Goal: Task Accomplishment & Management: Complete application form

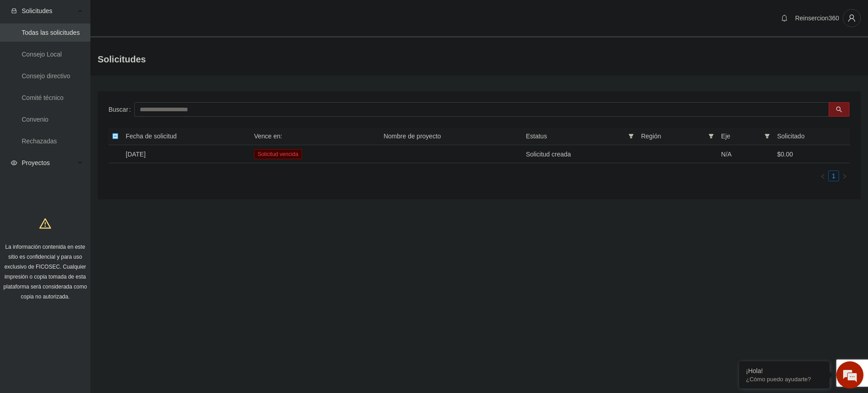
click at [43, 157] on span "Proyectos" at bounding box center [48, 163] width 53 height 18
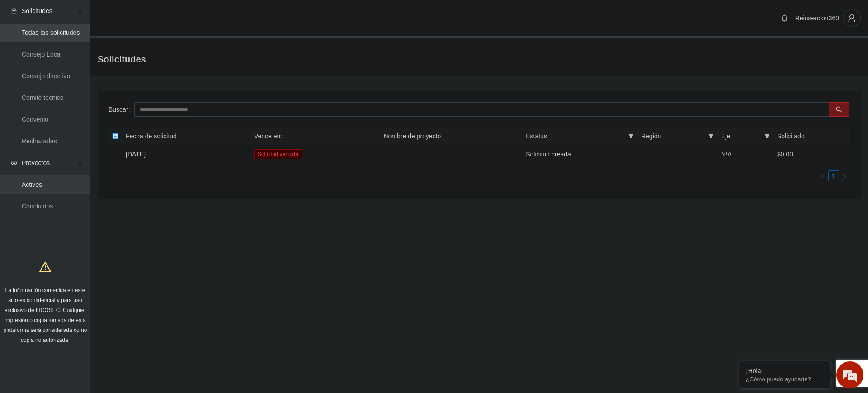
click at [37, 181] on link "Activos" at bounding box center [32, 184] width 20 height 7
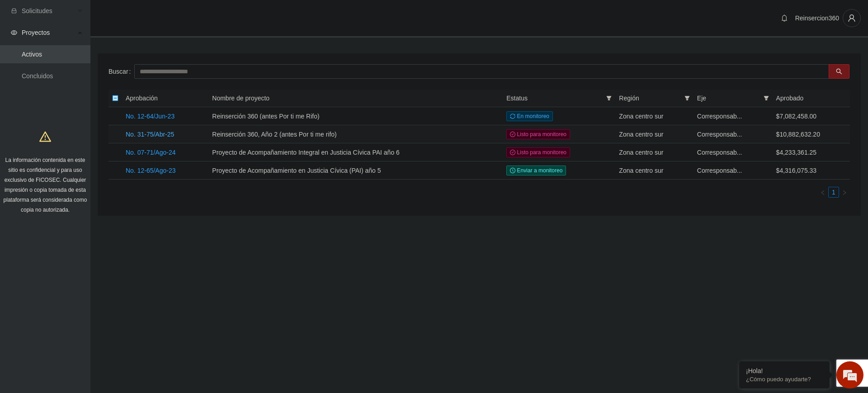
click at [157, 131] on link "No. 31-75/Abr-25" at bounding box center [150, 134] width 48 height 7
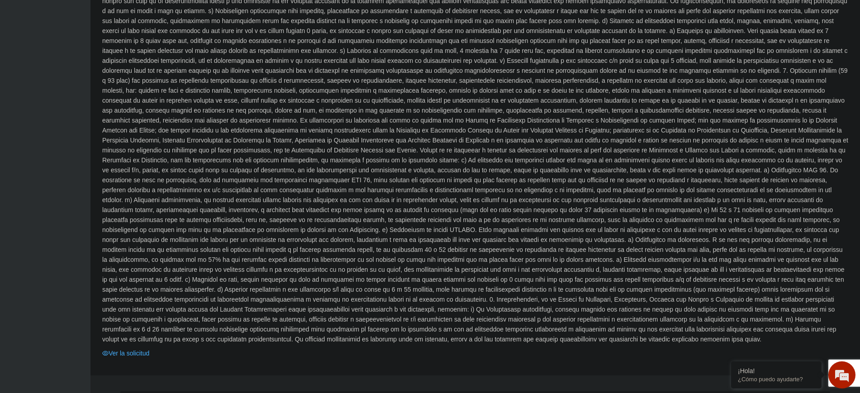
click at [132, 348] on link "Ver la solicitud" at bounding box center [125, 353] width 47 height 10
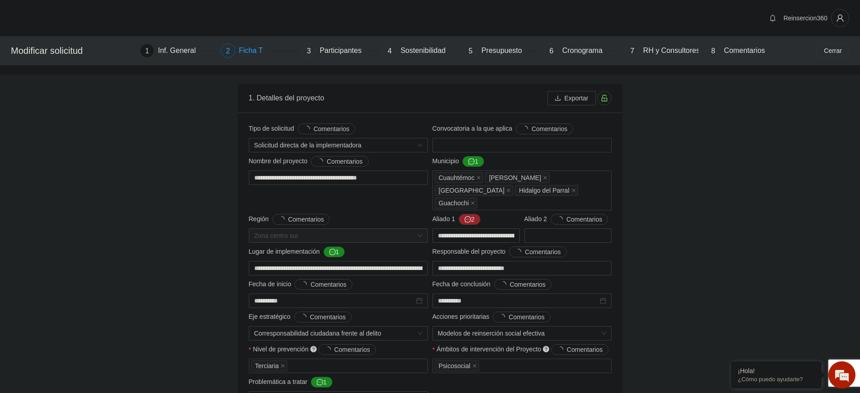
click at [250, 49] on div "Ficha T" at bounding box center [254, 50] width 31 height 14
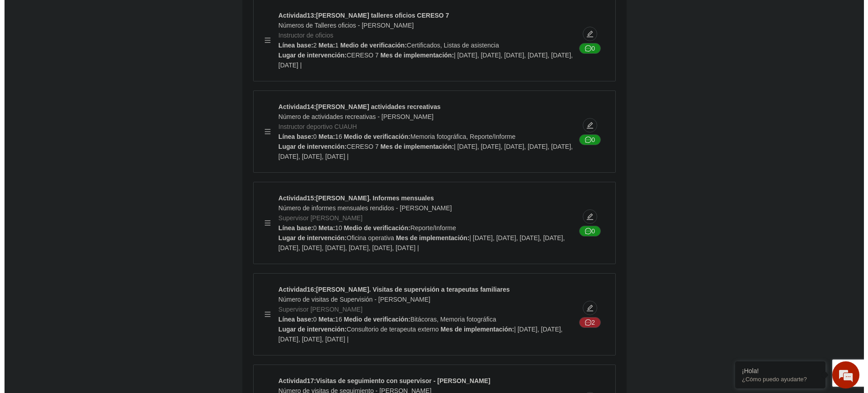
scroll to position [18025, 0]
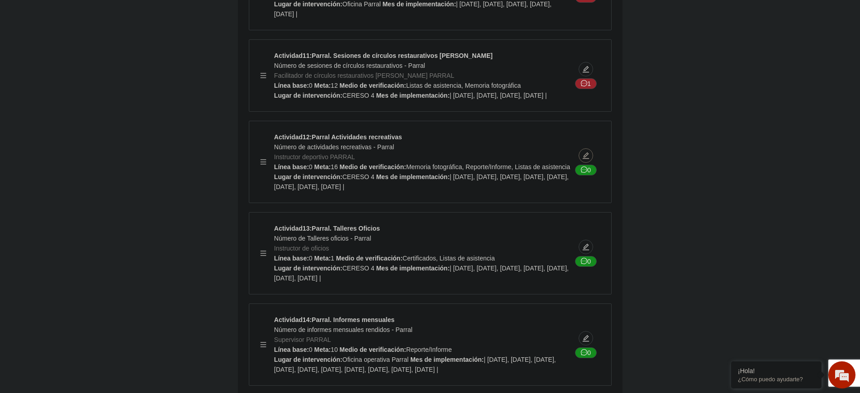
click at [585, 159] on icon "edit" at bounding box center [585, 155] width 7 height 7
type textarea "********"
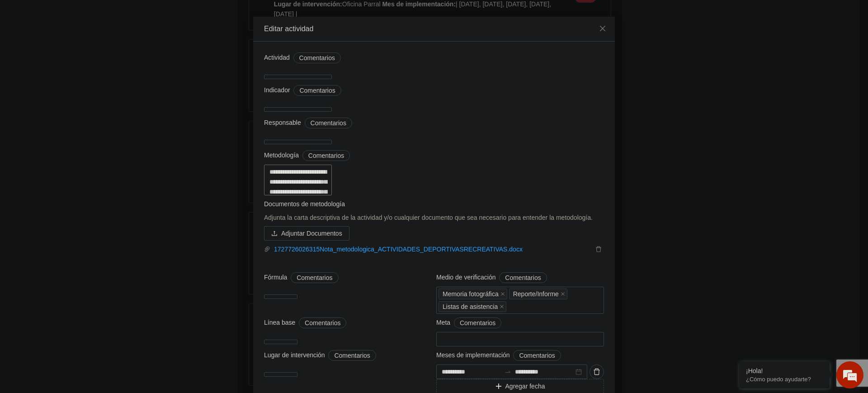
scroll to position [0, 0]
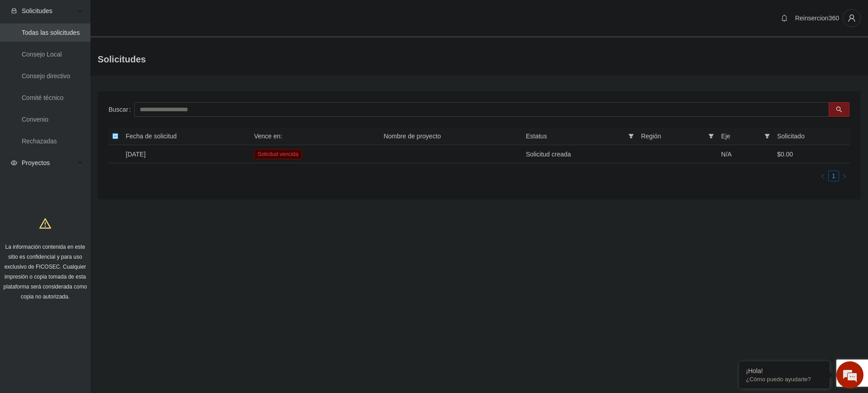
click at [52, 161] on span "Proyectos" at bounding box center [48, 163] width 53 height 18
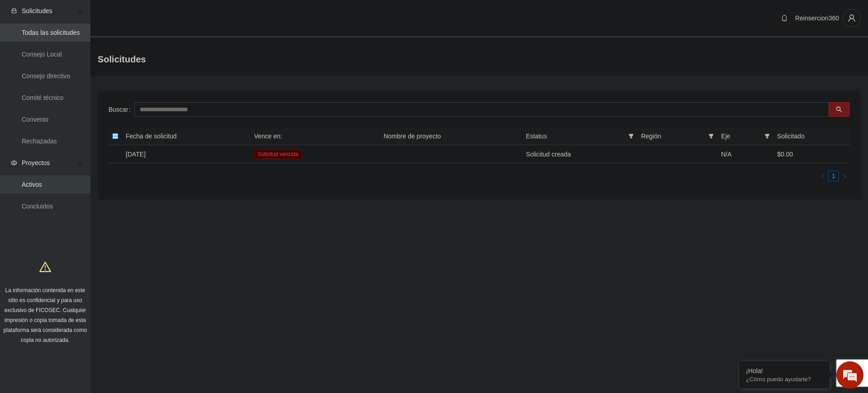
click at [33, 187] on link "Activos" at bounding box center [32, 184] width 20 height 7
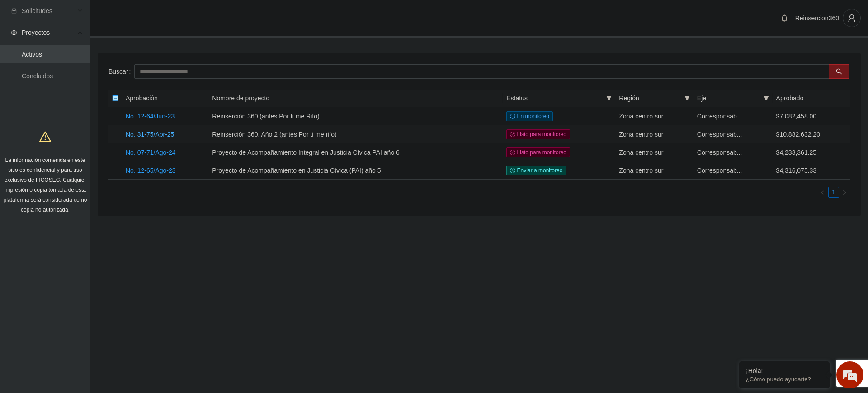
click at [148, 133] on link "No. 31-75/Abr-25" at bounding box center [150, 134] width 48 height 7
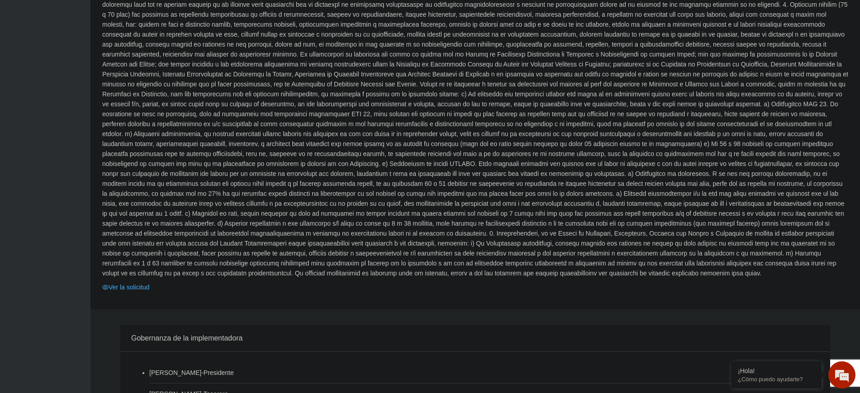
click at [127, 282] on link "Ver la solicitud" at bounding box center [125, 287] width 47 height 10
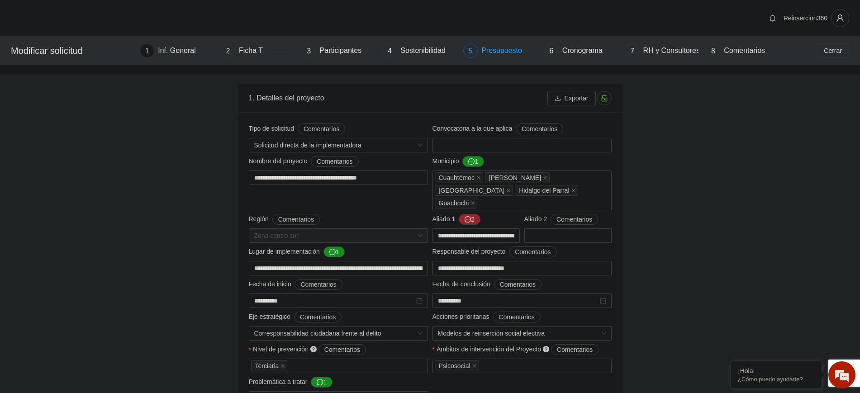
click at [507, 49] on div "Presupuesto" at bounding box center [505, 50] width 48 height 14
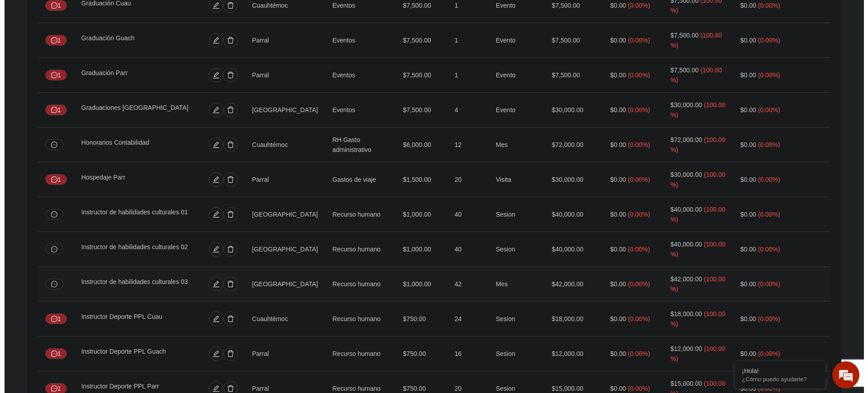
scroll to position [1491, 0]
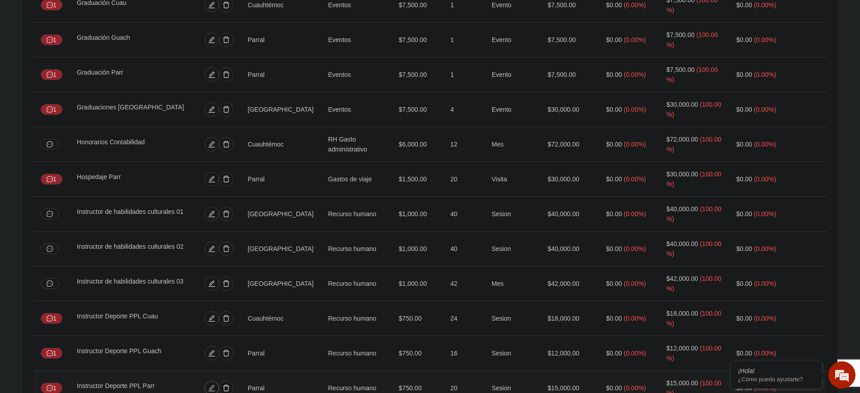
click at [210, 385] on icon "edit" at bounding box center [211, 388] width 6 height 6
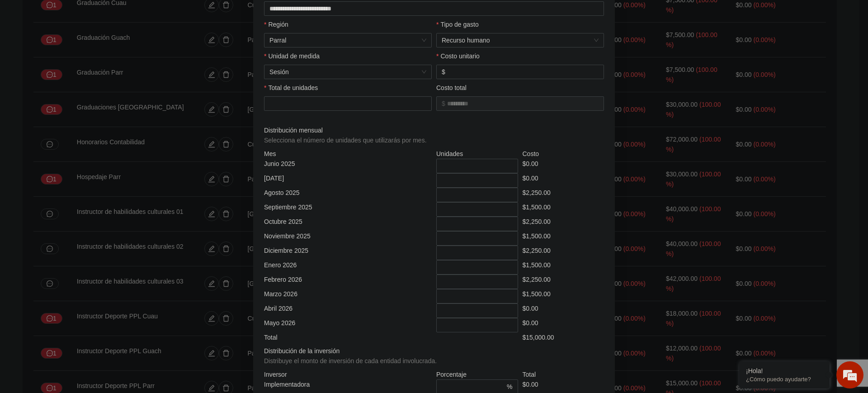
scroll to position [18, 0]
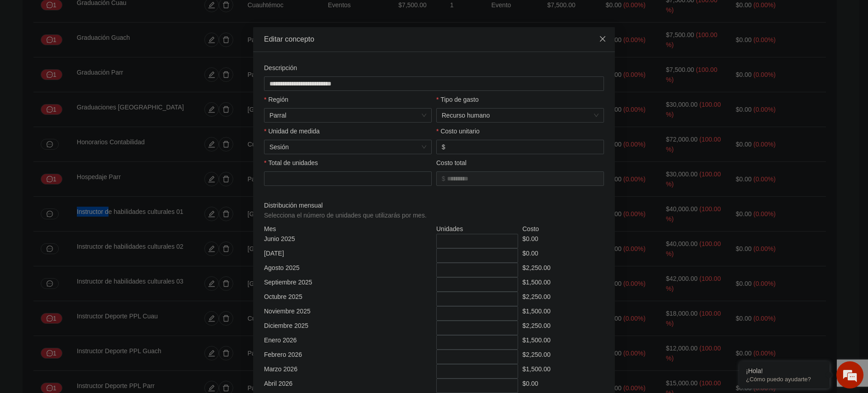
click at [600, 40] on icon "close" at bounding box center [602, 38] width 5 height 5
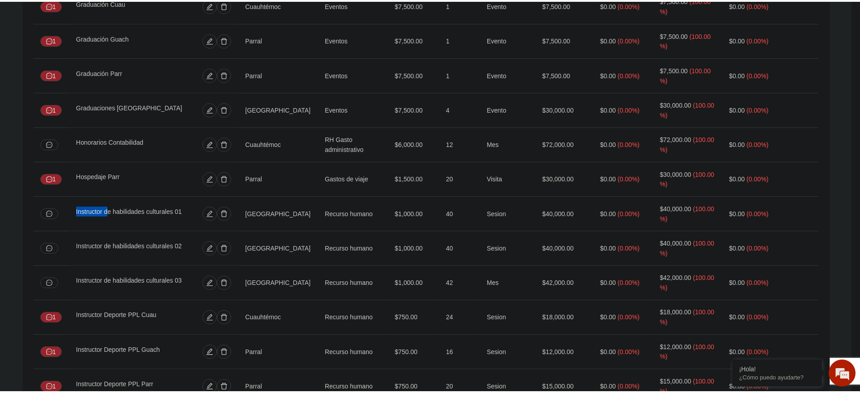
scroll to position [0, 0]
